Goal: Task Accomplishment & Management: Manage account settings

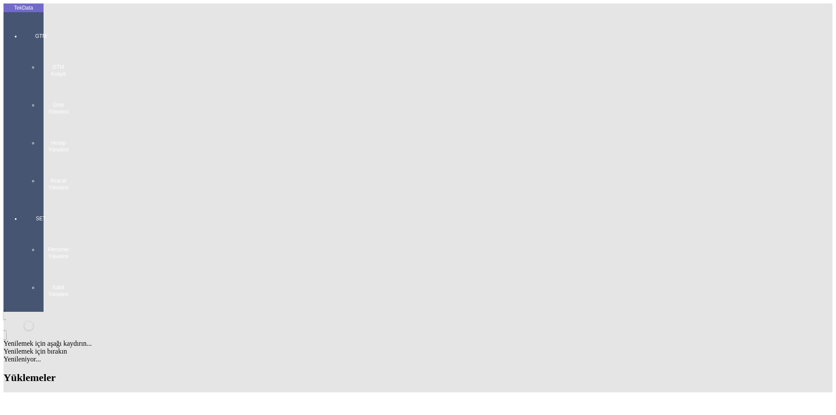
drag, startPoint x: 262, startPoint y: 222, endPoint x: 309, endPoint y: 223, distance: 47.5
copy tr "IHR2025000000079"
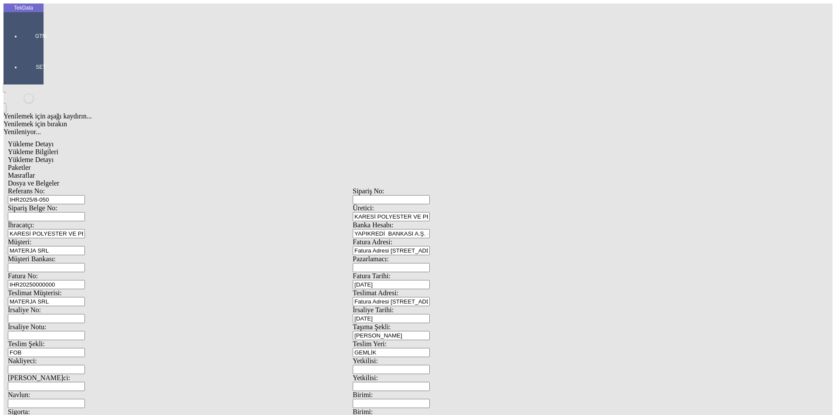
click at [85, 280] on input "IHR20250000000" at bounding box center [46, 284] width 77 height 9
drag, startPoint x: 173, startPoint y: 146, endPoint x: 26, endPoint y: 140, distance: 147.7
click at [26, 140] on div "TekData GTM SET Yenilemek için aşağı kaydırın... Yenilemek için bırakın Yenilen…" at bounding box center [352, 344] width 698 height 682
paste input "IHR2025000000079"
drag, startPoint x: 129, startPoint y: 147, endPoint x: 64, endPoint y: 156, distance: 66.3
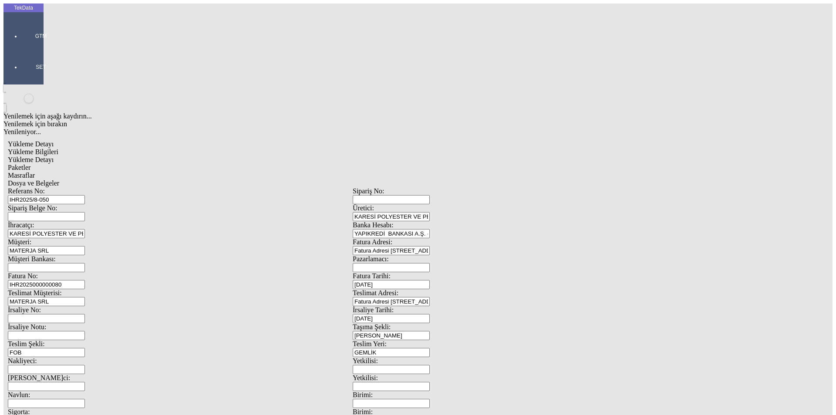
click at [67, 272] on div "Fatura No: IHR2025000000080" at bounding box center [180, 280] width 345 height 17
type input "IHR2025000000080"
type input "[DATE]"
drag, startPoint x: 485, startPoint y: 180, endPoint x: 433, endPoint y: 183, distance: 52.3
click at [434, 306] on div "İrsaliye No: İrsaliye Tarihi: [DATE]" at bounding box center [353, 314] width 690 height 17
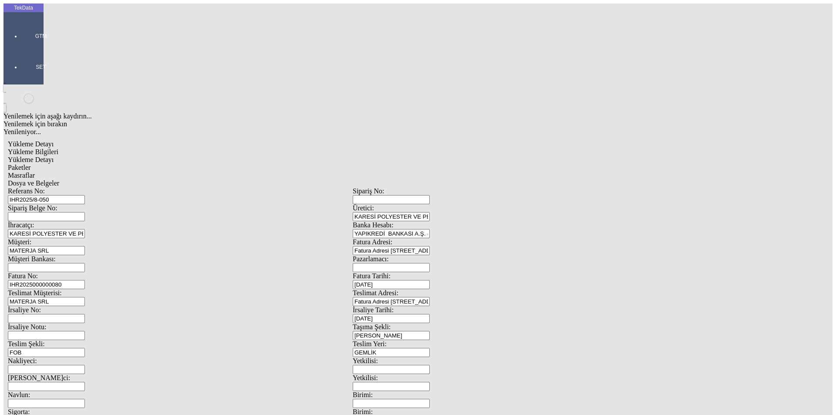
type input "[DATE]"
drag, startPoint x: 158, startPoint y: 294, endPoint x: 148, endPoint y: 292, distance: 11.1
type input "[DATE]"
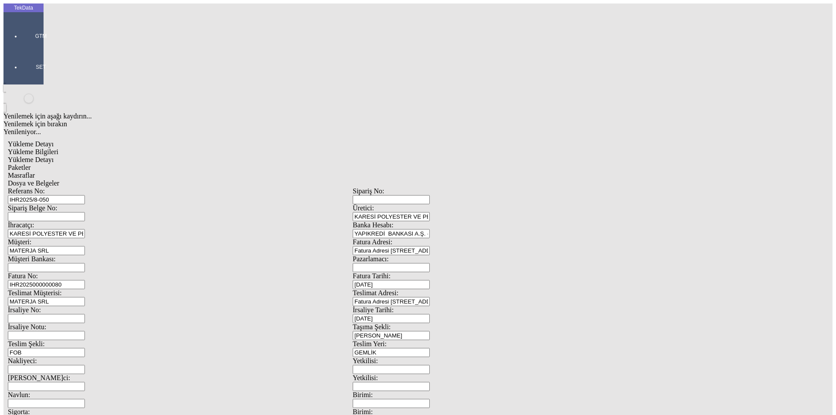
type input "[DATE]"
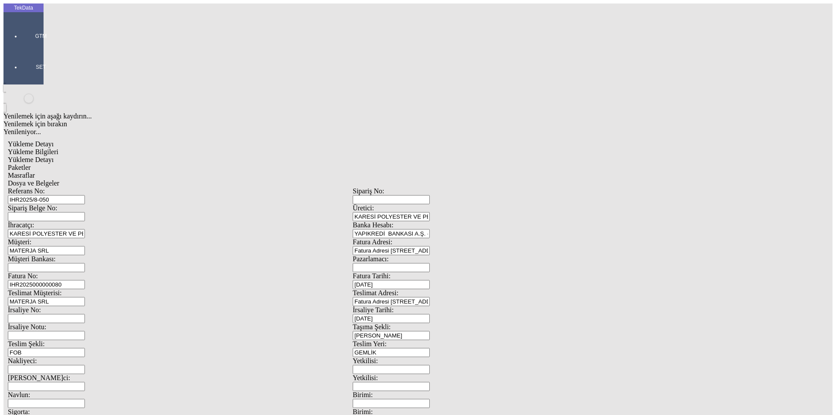
click at [54, 156] on span "Yükleme Detayı" at bounding box center [31, 159] width 46 height 7
type input "2024/D1-02465"
drag, startPoint x: 167, startPoint y: 128, endPoint x: 135, endPoint y: 113, distance: 35.8
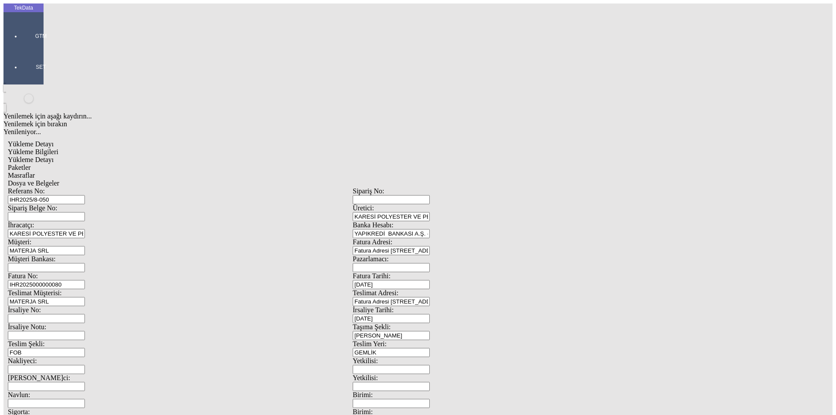
type input "22279.8"
drag, startPoint x: 508, startPoint y: 162, endPoint x: 448, endPoint y: 162, distance: 59.7
drag, startPoint x: 523, startPoint y: 163, endPoint x: 404, endPoint y: 162, distance: 118.9
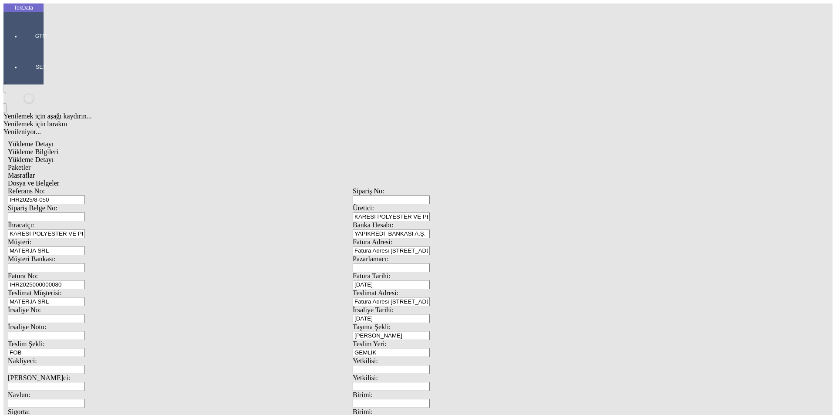
type input "22279.8"
drag, startPoint x: 101, startPoint y: 174, endPoint x: 64, endPoint y: 173, distance: 37.9
type input "22334.3"
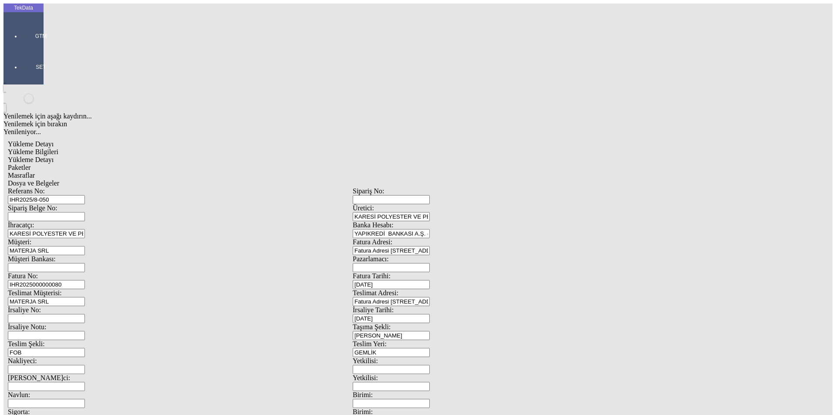
drag, startPoint x: 668, startPoint y: 96, endPoint x: 687, endPoint y: 100, distance: 18.7
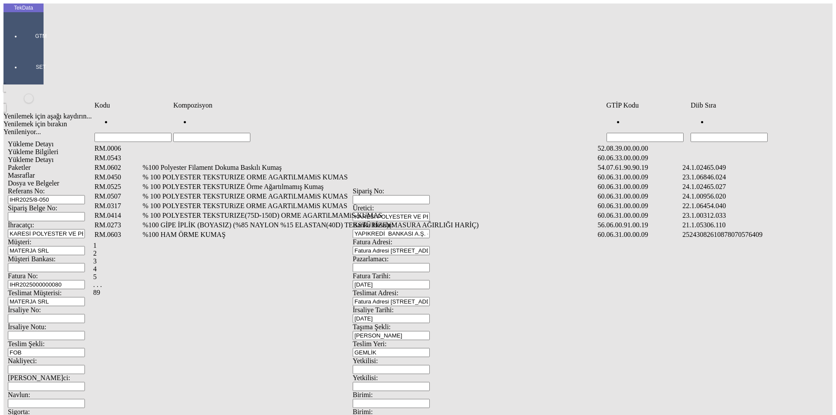
click at [732, 133] on input "Hücreyi Filtrele" at bounding box center [729, 137] width 77 height 9
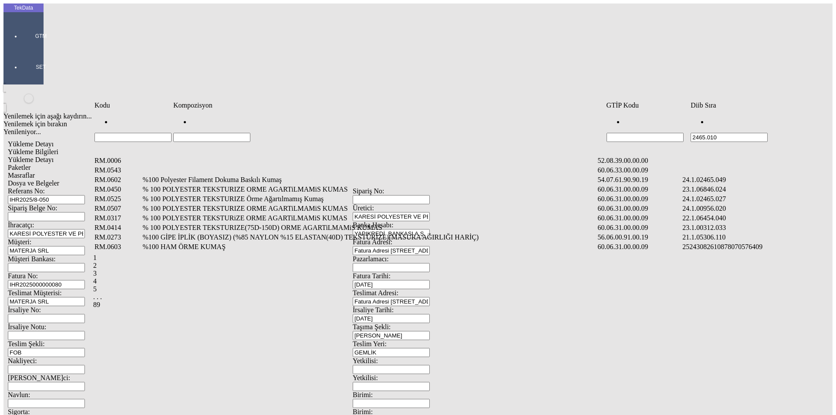
type input "2465.010"
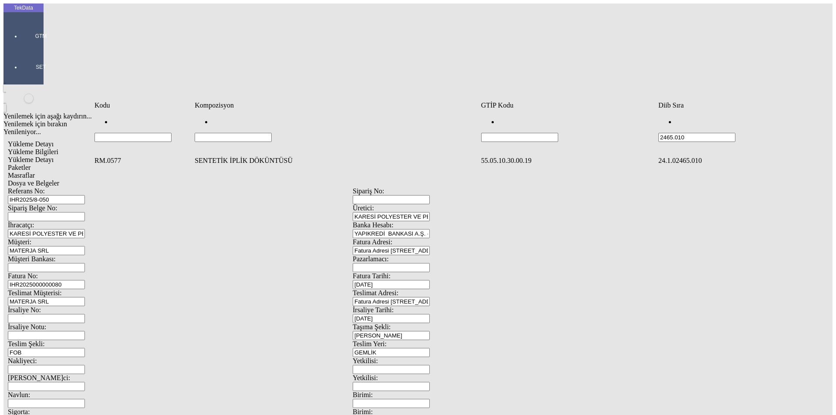
click at [253, 156] on td "SENTETİK İPLİK DÖKÜNTÜSÜ" at bounding box center [336, 160] width 285 height 9
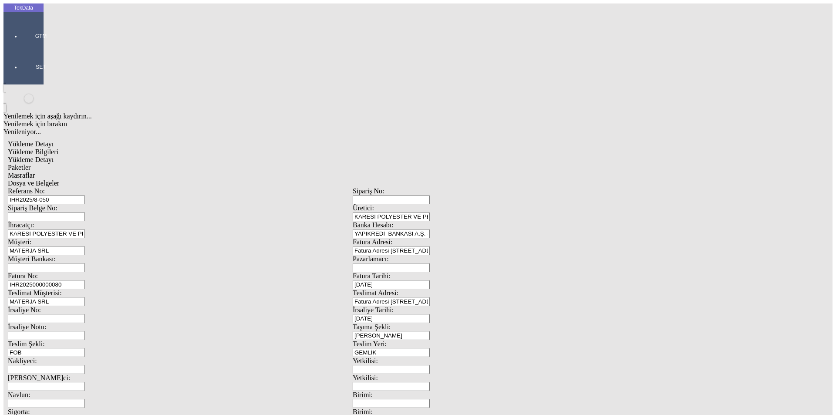
drag, startPoint x: 120, startPoint y: 128, endPoint x: 164, endPoint y: 132, distance: 44.2
type input "24940"
click at [489, 158] on div "Kg" at bounding box center [647, 162] width 345 height 8
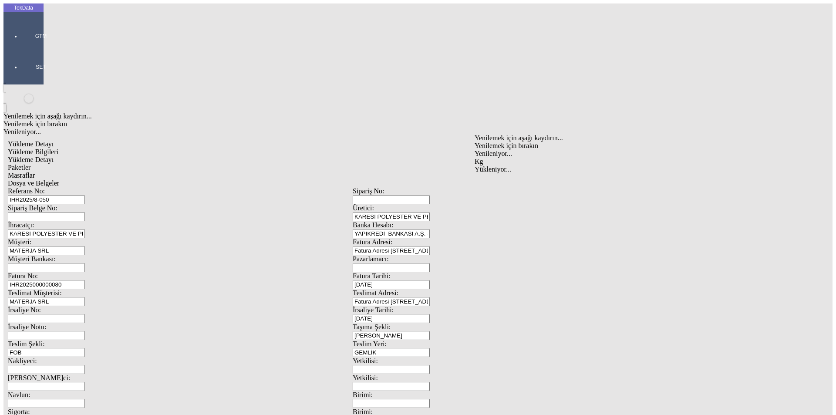
type input "Kg"
type input "0.43"
drag, startPoint x: 487, startPoint y: 143, endPoint x: 491, endPoint y: 149, distance: 6.6
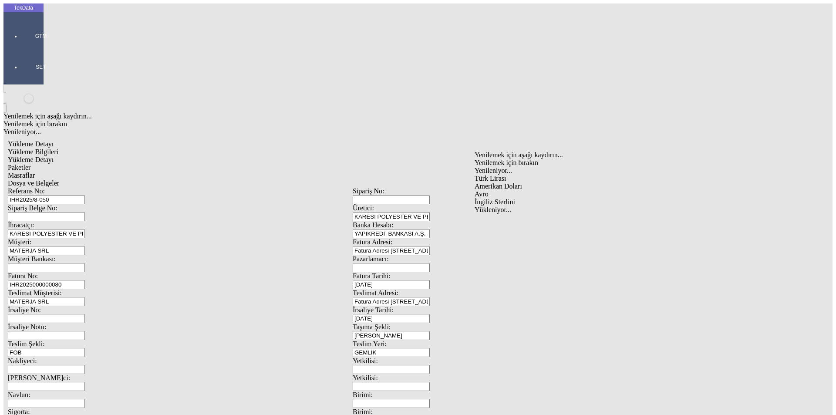
click at [489, 190] on div "Avro" at bounding box center [647, 194] width 345 height 8
type input "Avro"
type input "24940"
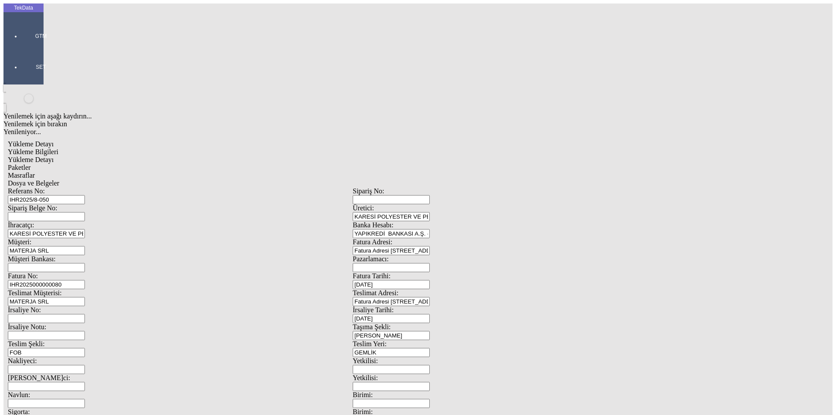
type input "24957.5"
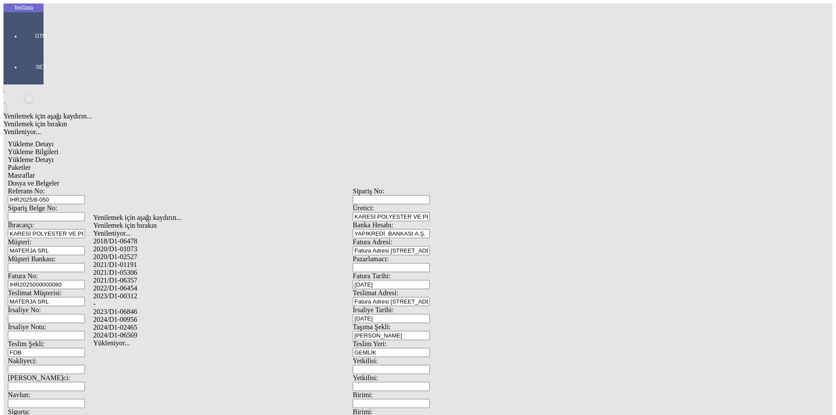
click at [134, 324] on div "2024/D1-02465" at bounding box center [262, 328] width 338 height 8
type input "2024/D1-02465"
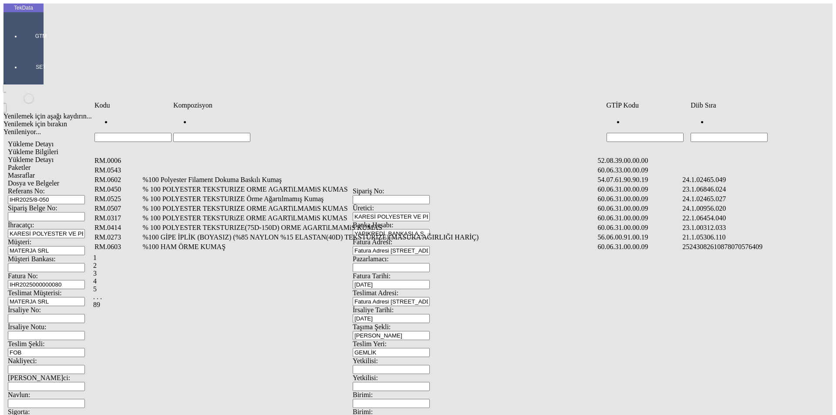
click at [718, 133] on input "Hücreyi Filtrele" at bounding box center [729, 137] width 77 height 9
type input "2465.010"
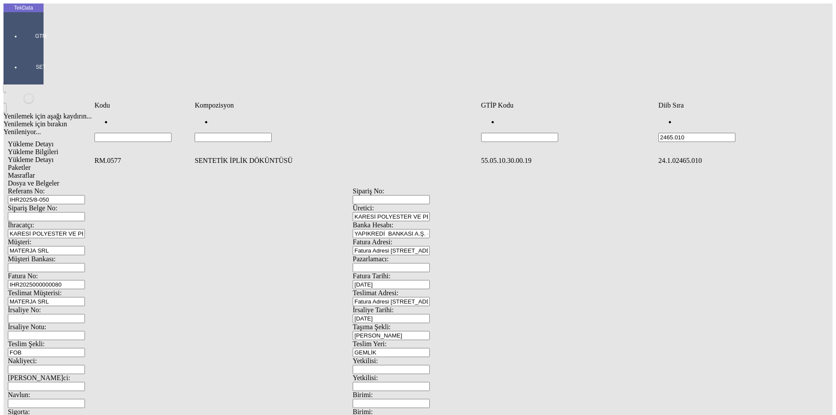
click at [226, 156] on td "SENTETİK İPLİK DÖKÜNTÜSÜ" at bounding box center [336, 160] width 285 height 9
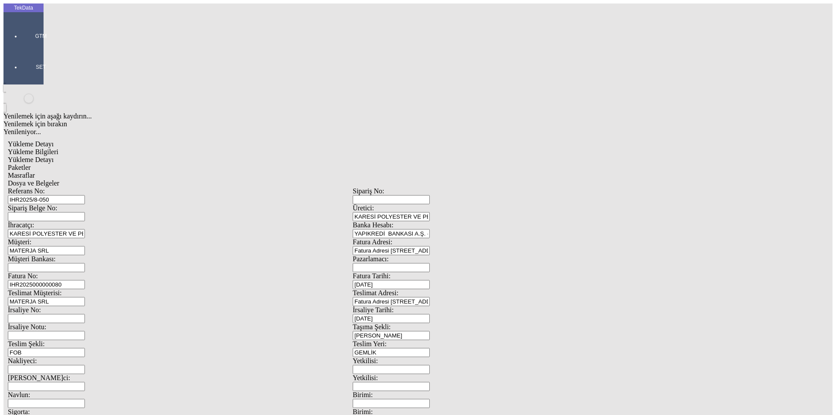
drag, startPoint x: 118, startPoint y: 131, endPoint x: 135, endPoint y: 131, distance: 17.0
drag, startPoint x: 125, startPoint y: 127, endPoint x: 131, endPoint y: 126, distance: 7.0
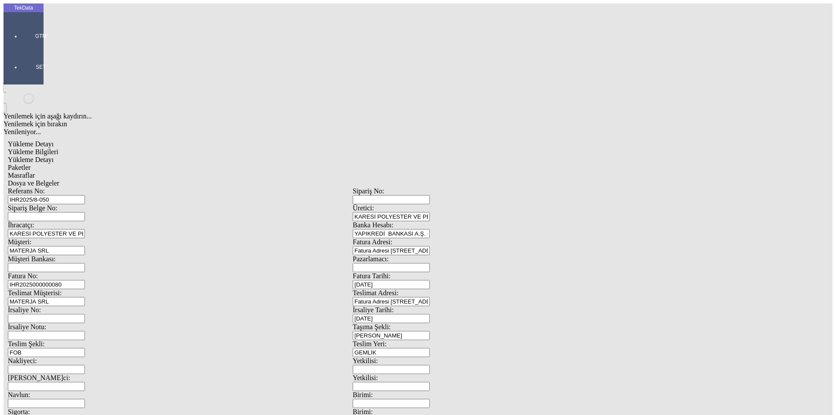
type input "27559.64"
click at [488, 158] on div "Kg" at bounding box center [647, 162] width 345 height 8
type input "Kg"
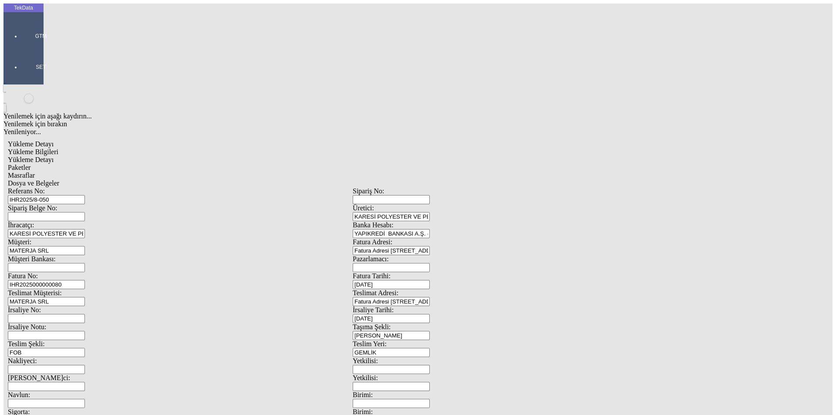
type input "1"
type input "0.43"
click at [485, 190] on div "Avro" at bounding box center [647, 194] width 345 height 8
type input "Avro"
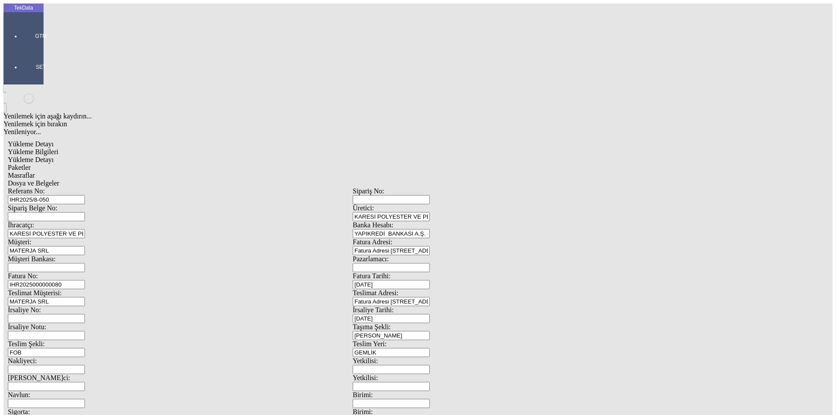
drag, startPoint x: 485, startPoint y: 159, endPoint x: 501, endPoint y: 162, distance: 15.5
type input "2"
type input "27559.64"
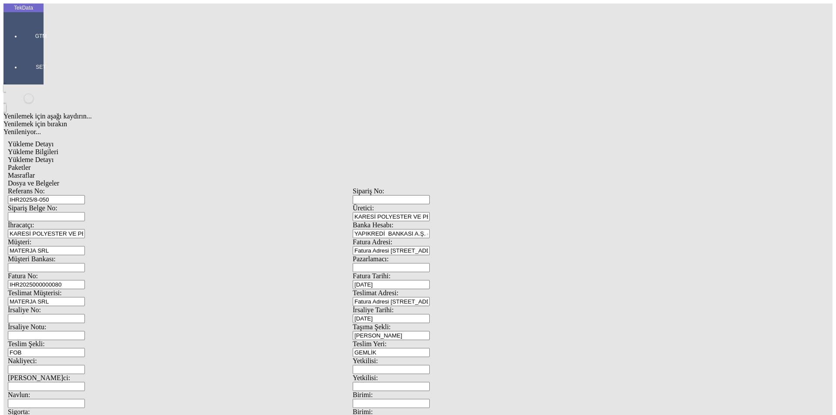
drag, startPoint x: 124, startPoint y: 182, endPoint x: 141, endPoint y: 182, distance: 17.0
type input "27608.14"
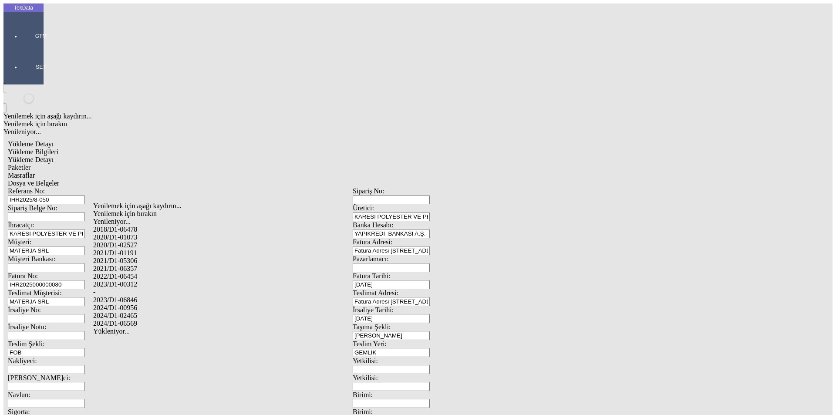
click at [133, 312] on div "2024/D1-02465" at bounding box center [262, 316] width 338 height 8
type input "2024/D1-02465"
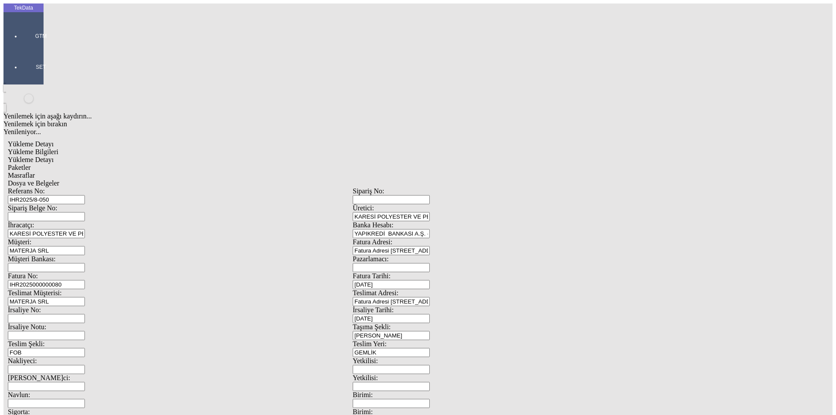
drag, startPoint x: 415, startPoint y: 92, endPoint x: 432, endPoint y: 93, distance: 17.4
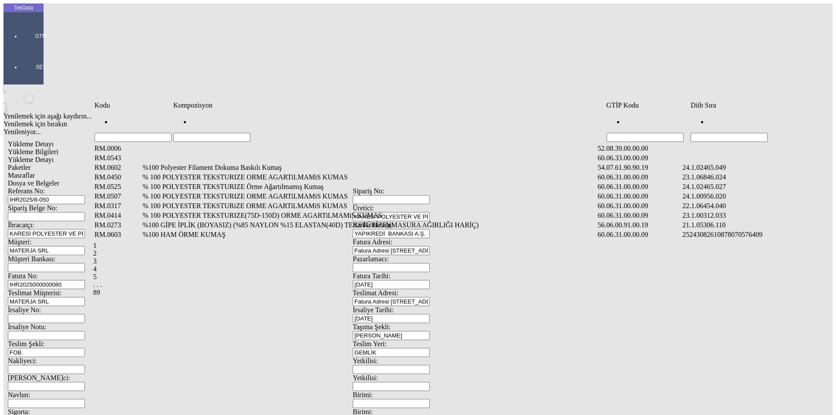
click at [727, 133] on input "Hücreyi Filtrele" at bounding box center [729, 137] width 77 height 9
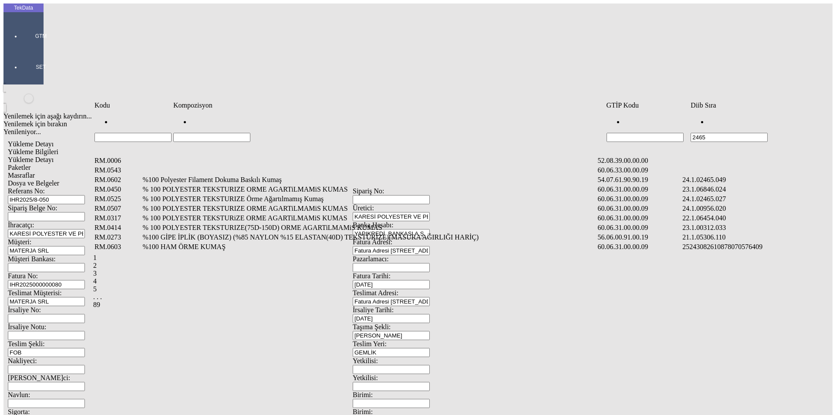
type input "2465"
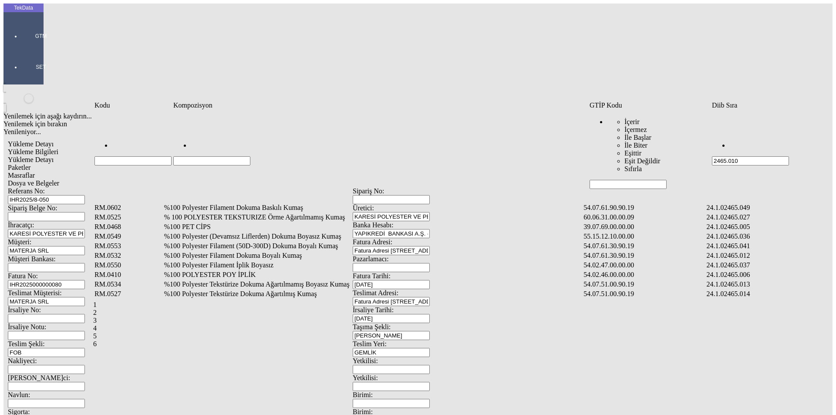
type input "2465.010"
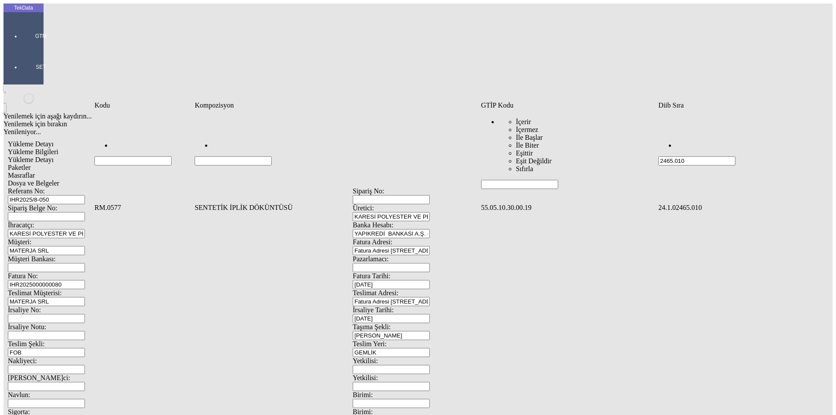
click at [235, 156] on input "Hücreyi Filtrele" at bounding box center [233, 160] width 77 height 9
click at [236, 203] on td "SENTETİK İPLİK DÖKÜNTÜSÜ" at bounding box center [336, 207] width 285 height 9
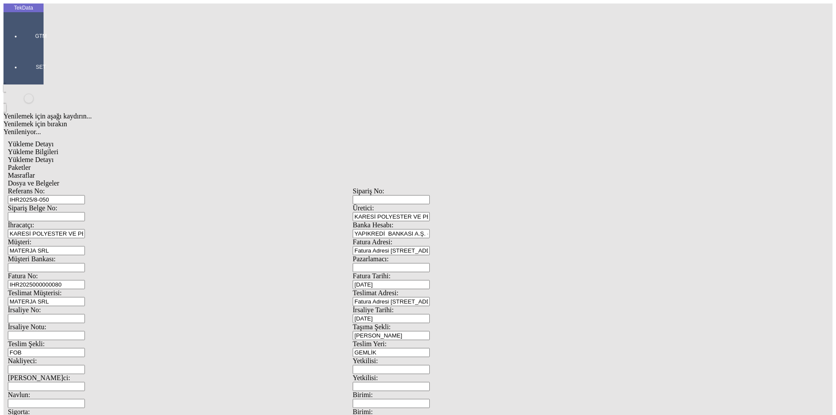
type input "26539.98"
click at [498, 158] on div "Kg" at bounding box center [647, 162] width 345 height 8
type input "Kg"
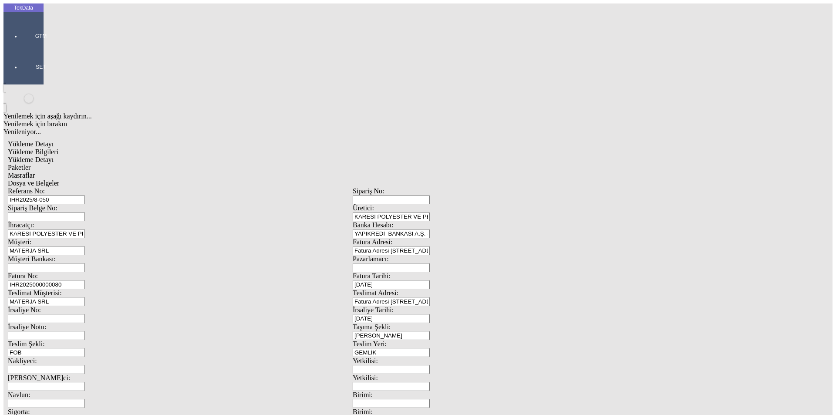
type input "0.43"
drag, startPoint x: 489, startPoint y: 175, endPoint x: 476, endPoint y: 174, distance: 12.3
click at [489, 190] on div "Avro" at bounding box center [647, 194] width 345 height 8
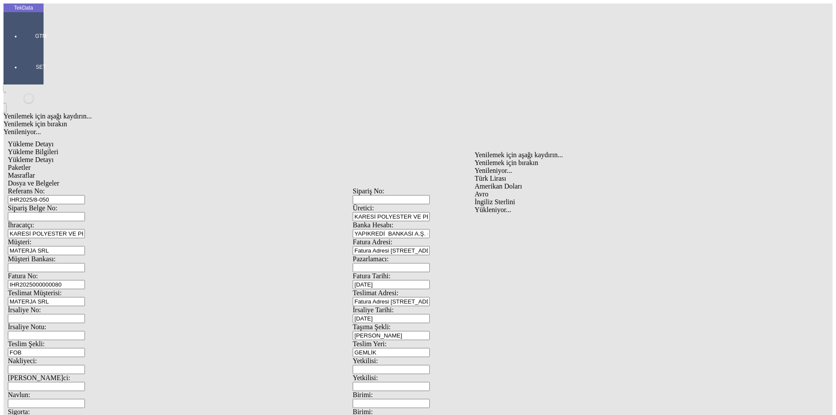
type input "Avro"
type input "26539.98"
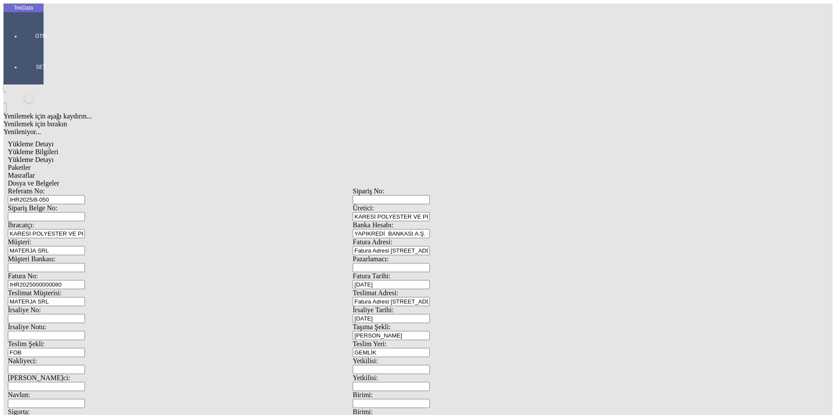
type input "26585.98"
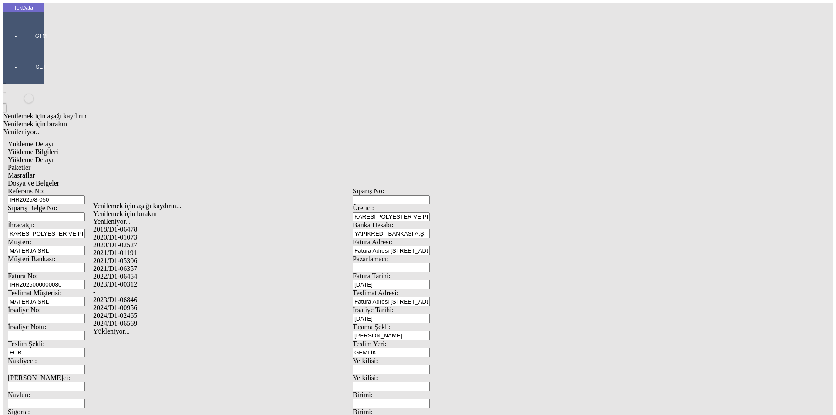
drag, startPoint x: 133, startPoint y: 302, endPoint x: 150, endPoint y: 299, distance: 17.3
click at [134, 312] on div "2024/D1-02465" at bounding box center [262, 316] width 338 height 8
type input "2024/D1-02465"
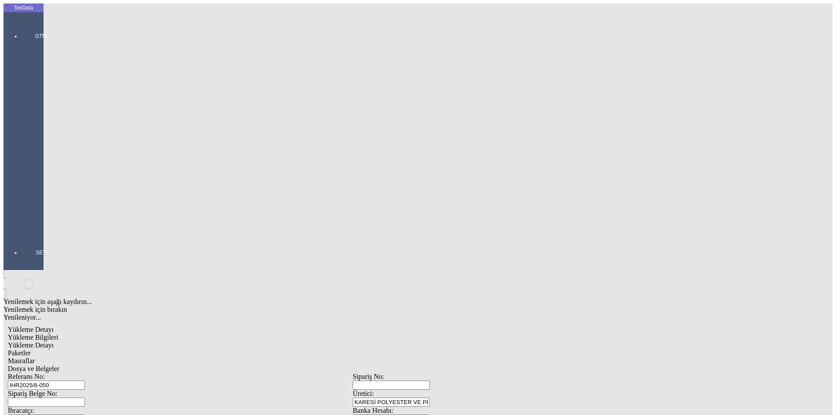
click at [30, 349] on span "Paketler" at bounding box center [19, 352] width 23 height 7
drag, startPoint x: 492, startPoint y: 94, endPoint x: 438, endPoint y: 96, distance: 54.5
type input "333"
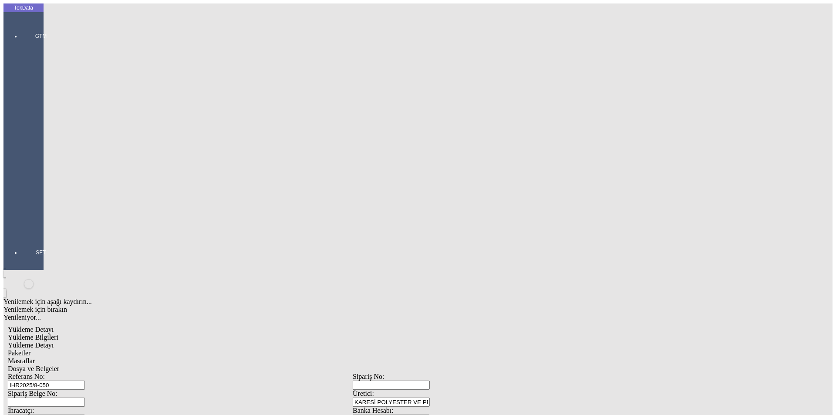
drag, startPoint x: 436, startPoint y: 284, endPoint x: 409, endPoint y: 254, distance: 40.4
drag, startPoint x: 255, startPoint y: 47, endPoint x: 282, endPoint y: 47, distance: 27.4
click at [35, 357] on span "Masraflar" at bounding box center [21, 360] width 27 height 7
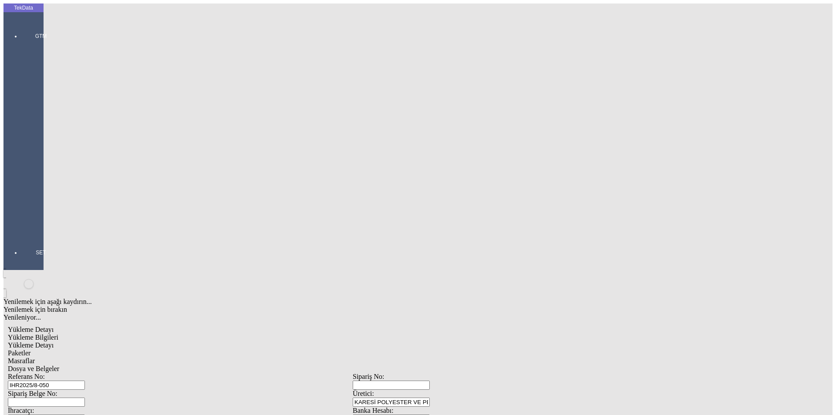
click at [299, 365] on div "Dosya ve Belgeler" at bounding box center [353, 369] width 690 height 8
click at [58, 334] on span "Yükleme Bilgileri" at bounding box center [33, 337] width 51 height 7
click at [54, 341] on span "Yükleme Detayı" at bounding box center [31, 344] width 46 height 7
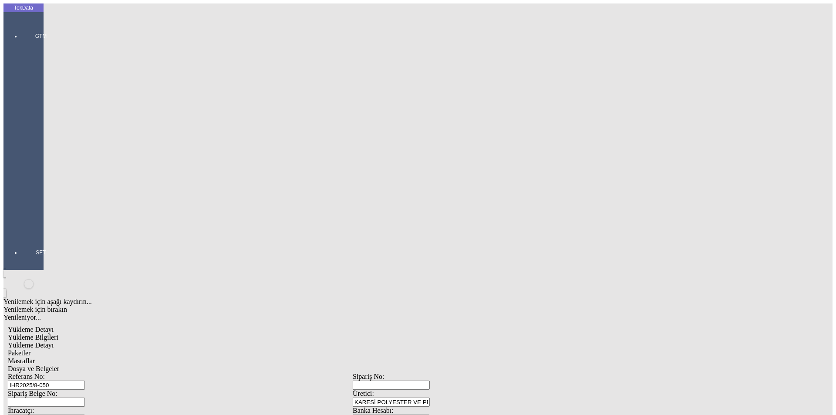
drag, startPoint x: 129, startPoint y: 146, endPoint x: 71, endPoint y: 146, distance: 58.3
type input "0.25"
click at [58, 334] on span "Yükleme Bilgileri" at bounding box center [33, 337] width 51 height 7
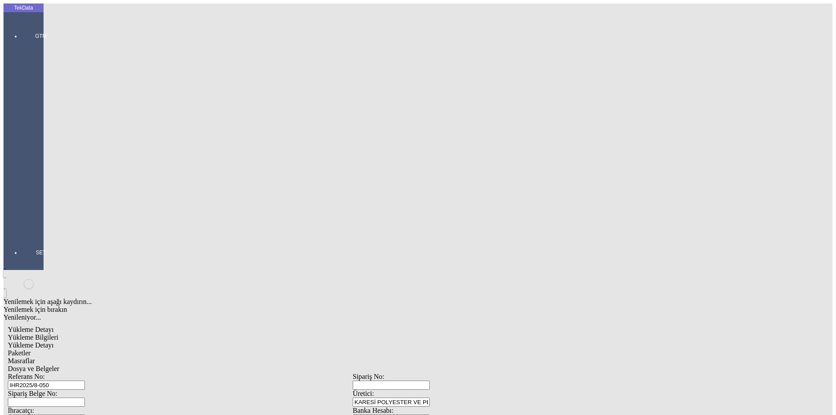
drag, startPoint x: 195, startPoint y: 149, endPoint x: 17, endPoint y: 151, distance: 177.7
drag, startPoint x: 172, startPoint y: 62, endPoint x: 69, endPoint y: 61, distance: 102.8
click at [69, 373] on div "Referans No: IHR2025/8-050" at bounding box center [180, 381] width 345 height 17
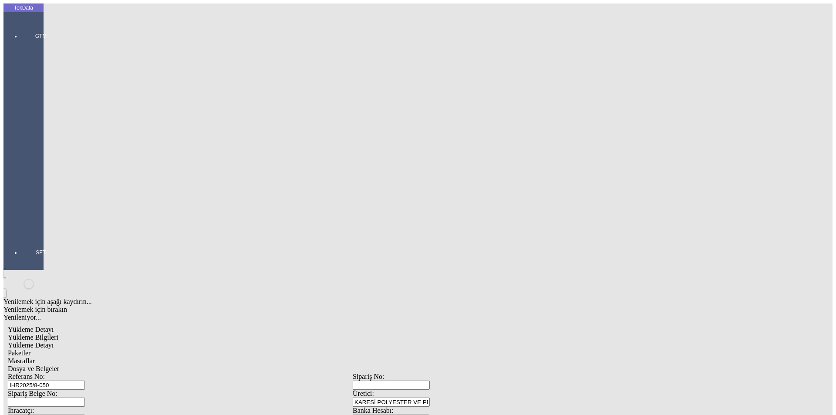
click at [54, 341] on span "Yükleme Detayı" at bounding box center [31, 344] width 46 height 7
click at [59, 365] on span "Dosya ve Belgeler" at bounding box center [33, 368] width 51 height 7
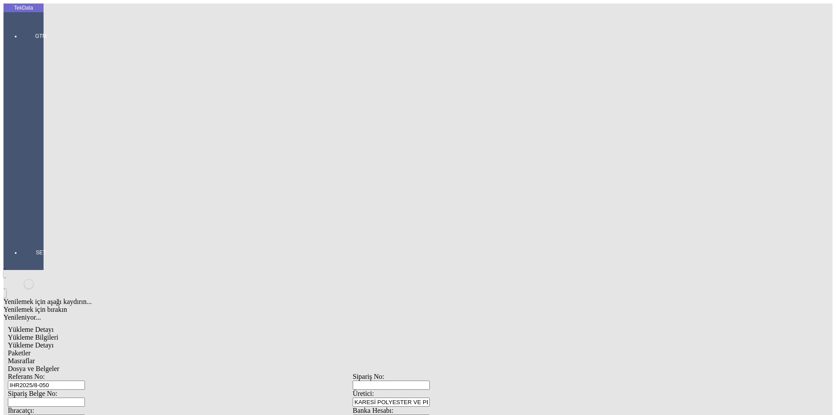
click at [59, 365] on span "Dosya ve Belgeler" at bounding box center [33, 368] width 51 height 7
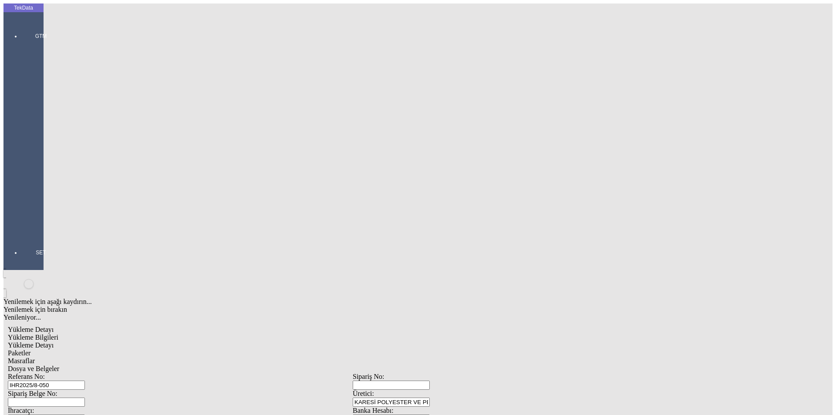
click at [58, 334] on span "Yükleme Bilgileri" at bounding box center [33, 337] width 51 height 7
click at [59, 365] on span "Dosya ve Belgeler" at bounding box center [33, 368] width 51 height 7
click at [58, 334] on span "Yükleme Bilgileri" at bounding box center [33, 337] width 51 height 7
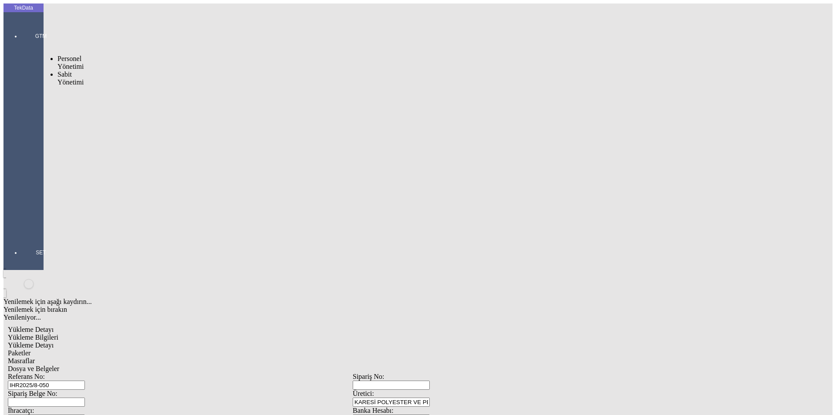
click at [21, 234] on div at bounding box center [41, 234] width 40 height 0
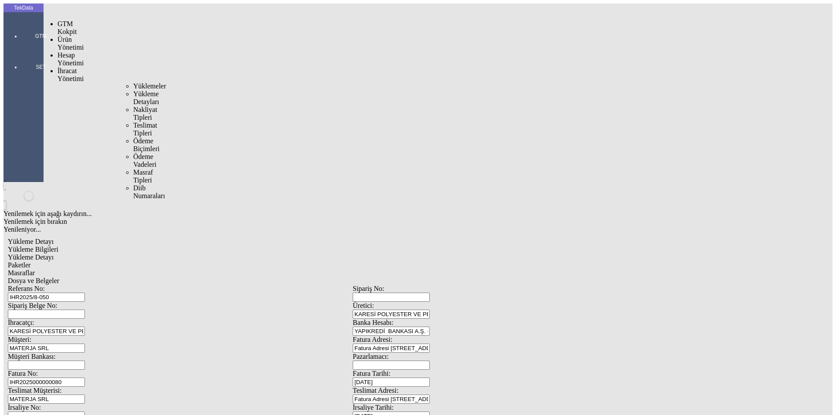
click at [59, 67] on span "İhracat Yönetimi" at bounding box center [70, 74] width 26 height 15
drag, startPoint x: 111, startPoint y: 50, endPoint x: 119, endPoint y: 51, distance: 7.8
click at [133, 82] on span "Yüklemeler" at bounding box center [149, 85] width 33 height 7
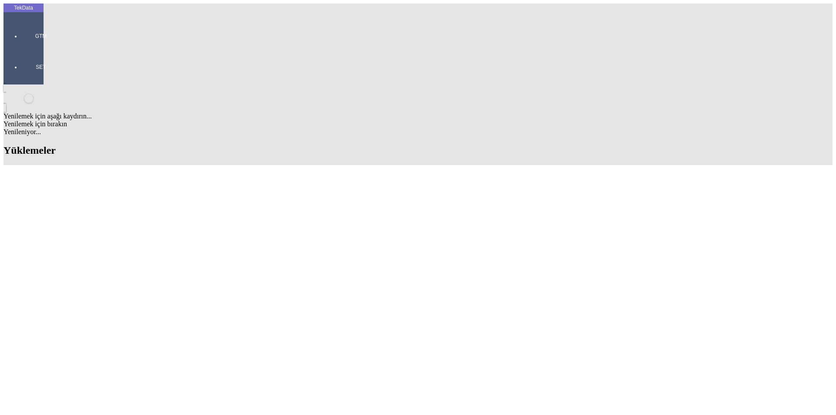
drag, startPoint x: 263, startPoint y: 80, endPoint x: 314, endPoint y: 79, distance: 51.0
copy td "IHR2025000000080"
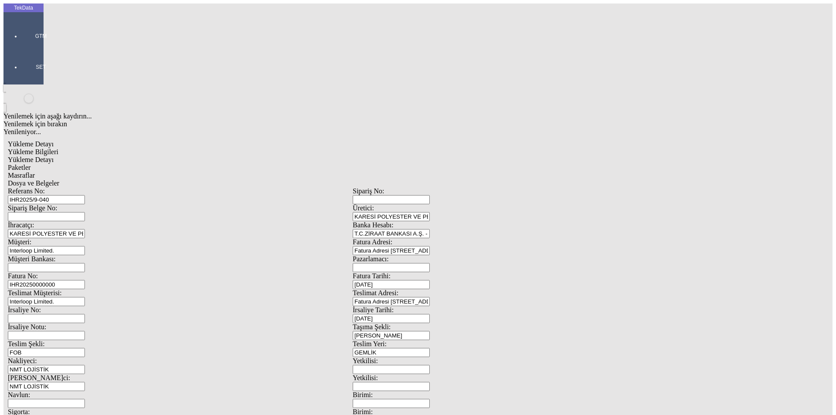
click at [85, 280] on input "IHR20250000000" at bounding box center [46, 284] width 77 height 9
drag, startPoint x: 774, startPoint y: 187, endPoint x: 68, endPoint y: 146, distance: 707.0
click at [68, 272] on div "Fatura No: IHR20250000000" at bounding box center [180, 280] width 345 height 17
paste input "80"
type input "IHR2025000000081"
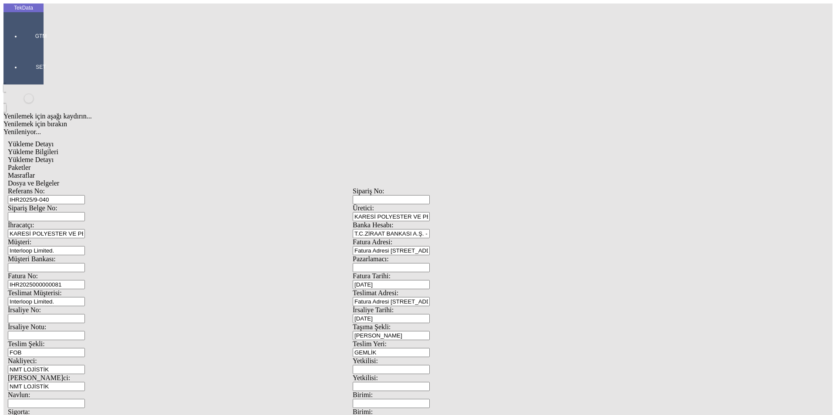
scroll to position [75, 0]
